Goal: Task Accomplishment & Management: Use online tool/utility

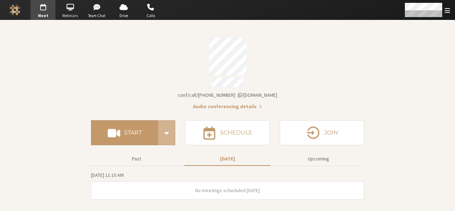
click at [71, 17] on span "Webinars" at bounding box center [70, 16] width 25 height 6
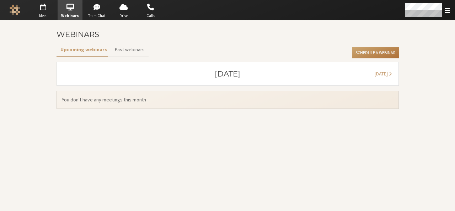
click at [372, 50] on button "Schedule a Webinar" at bounding box center [375, 52] width 47 height 11
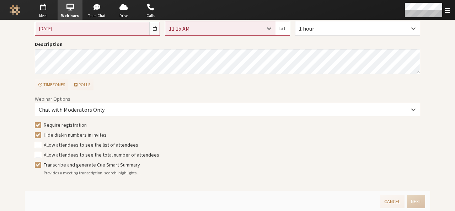
scroll to position [33, 0]
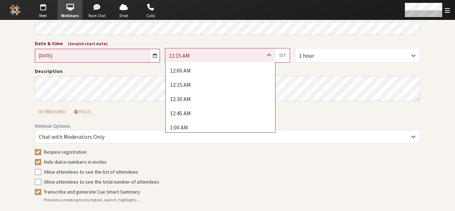
click at [265, 53] on icon at bounding box center [268, 55] width 7 height 7
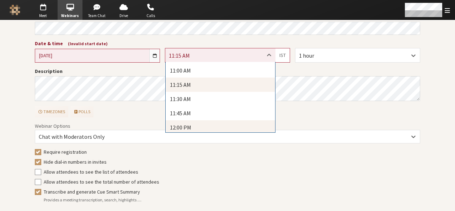
scroll to position [625, 0]
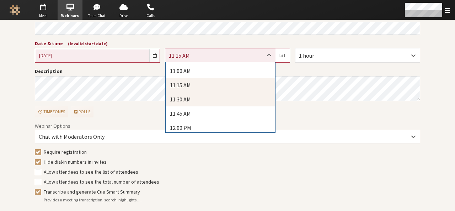
click at [237, 97] on div "11:30 AM" at bounding box center [220, 99] width 109 height 14
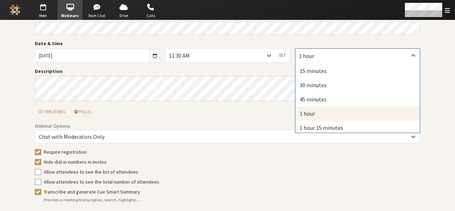
drag, startPoint x: 305, startPoint y: 55, endPoint x: 304, endPoint y: 71, distance: 15.3
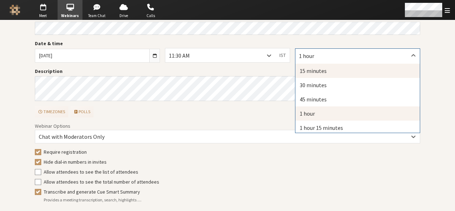
click at [304, 71] on div "15 minutes" at bounding box center [357, 71] width 124 height 14
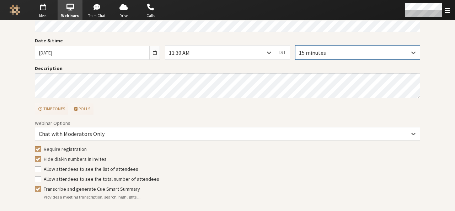
scroll to position [60, 0]
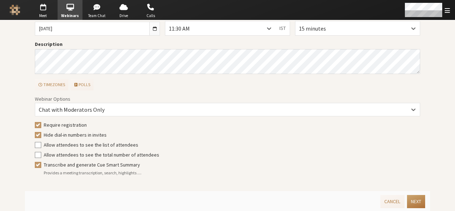
click at [409, 198] on button "Next" at bounding box center [416, 201] width 18 height 13
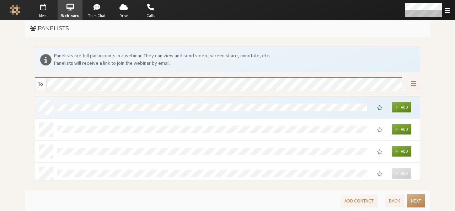
scroll to position [79, 380]
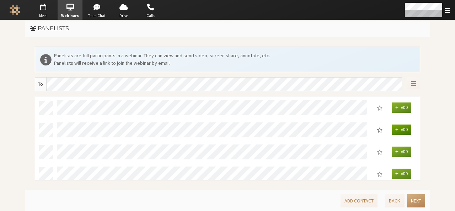
click at [404, 128] on span "Add" at bounding box center [404, 129] width 7 height 5
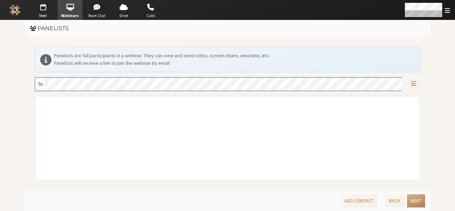
scroll to position [5, 6]
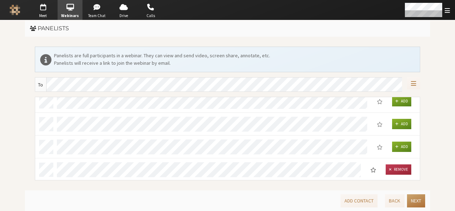
click at [412, 198] on button "Next" at bounding box center [416, 200] width 18 height 13
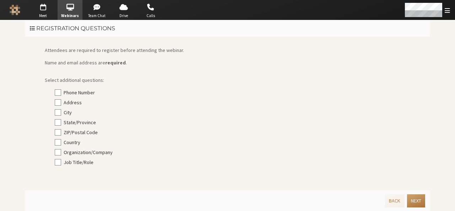
click at [412, 198] on button "Next" at bounding box center [416, 200] width 18 height 13
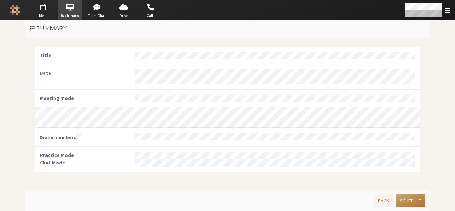
click at [412, 198] on button "Schedule" at bounding box center [410, 200] width 29 height 13
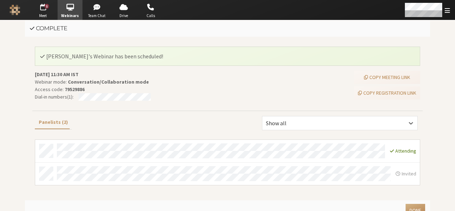
scroll to position [9, 0]
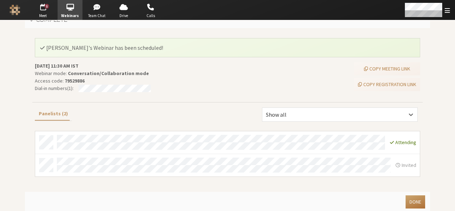
click at [411, 196] on button "Done" at bounding box center [415, 201] width 20 height 13
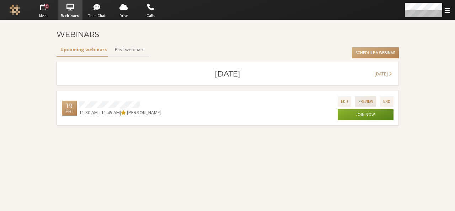
click at [367, 98] on button "Preview" at bounding box center [365, 101] width 21 height 10
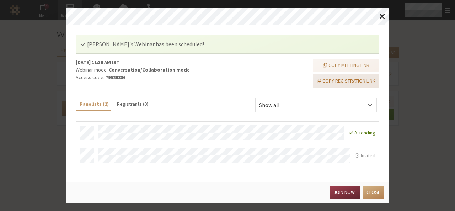
click at [355, 81] on button "Copy registration link" at bounding box center [346, 80] width 66 height 13
click at [335, 187] on button "Join now!" at bounding box center [344, 191] width 30 height 13
click at [373, 188] on button "Close" at bounding box center [373, 191] width 22 height 13
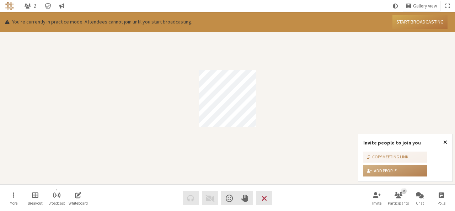
click at [445, 141] on span "Close popover" at bounding box center [445, 142] width 4 height 6
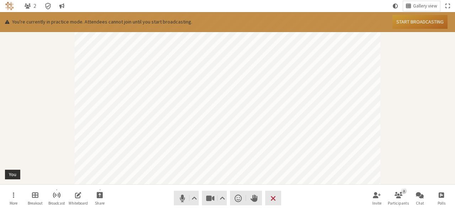
click at [412, 25] on button "Start broadcasting" at bounding box center [419, 22] width 55 height 14
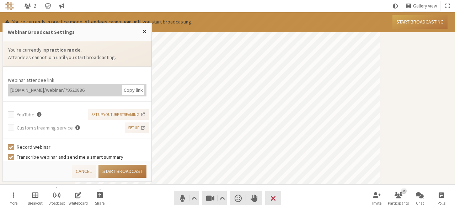
click at [128, 170] on button "Start broadcast" at bounding box center [122, 171] width 48 height 13
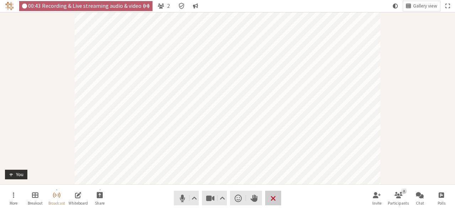
click at [273, 202] on span "End or leave meeting" at bounding box center [272, 198] width 5 height 10
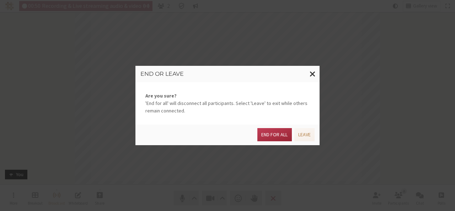
click at [317, 63] on div "End or leave Are you sure? 'End for all' will disconnect all participants. Sele…" at bounding box center [227, 105] width 455 height 211
click at [312, 76] on span "Close modal" at bounding box center [313, 73] width 6 height 9
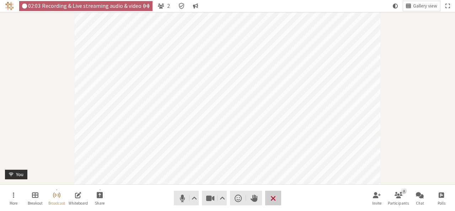
click at [270, 201] on span "End or leave meeting" at bounding box center [272, 198] width 5 height 10
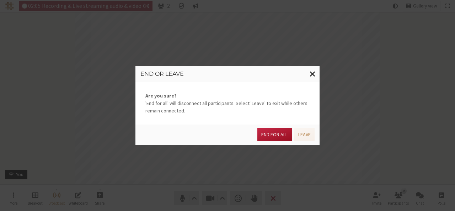
click at [269, 133] on button "End for all" at bounding box center [274, 134] width 34 height 13
